Goal: Navigation & Orientation: Find specific page/section

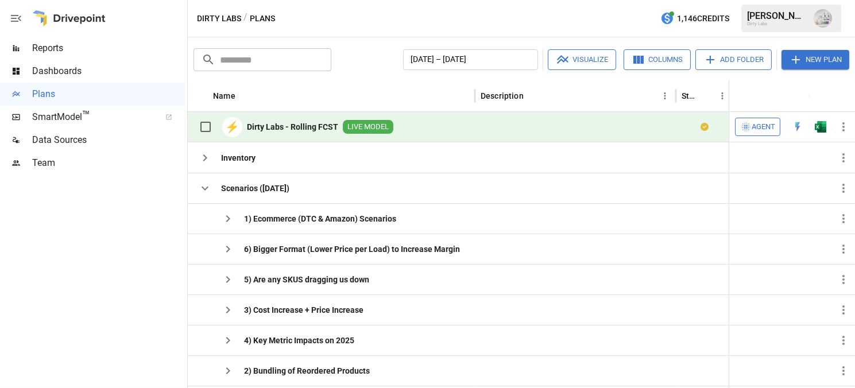
click at [648, 128] on div at bounding box center [575, 127] width 201 height 30
click at [826, 122] on button "button" at bounding box center [820, 126] width 37 height 17
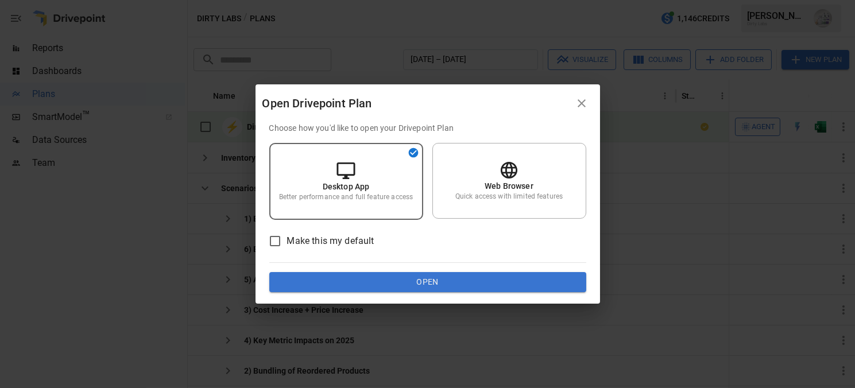
click at [578, 102] on icon "button" at bounding box center [582, 103] width 14 height 14
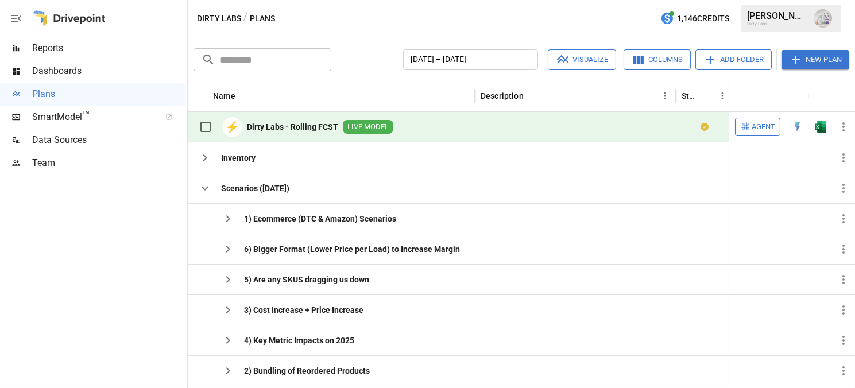
click at [56, 123] on span "SmartModel ™" at bounding box center [92, 117] width 121 height 14
